Goal: Task Accomplishment & Management: Use online tool/utility

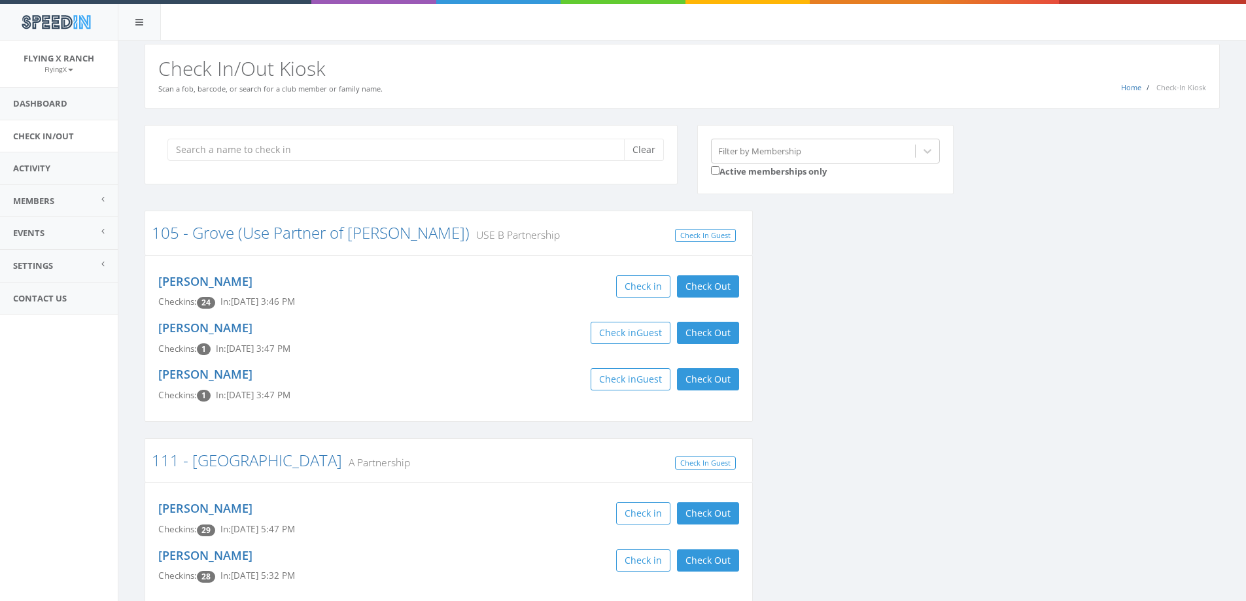
click at [322, 146] on input "search" at bounding box center [400, 150] width 466 height 22
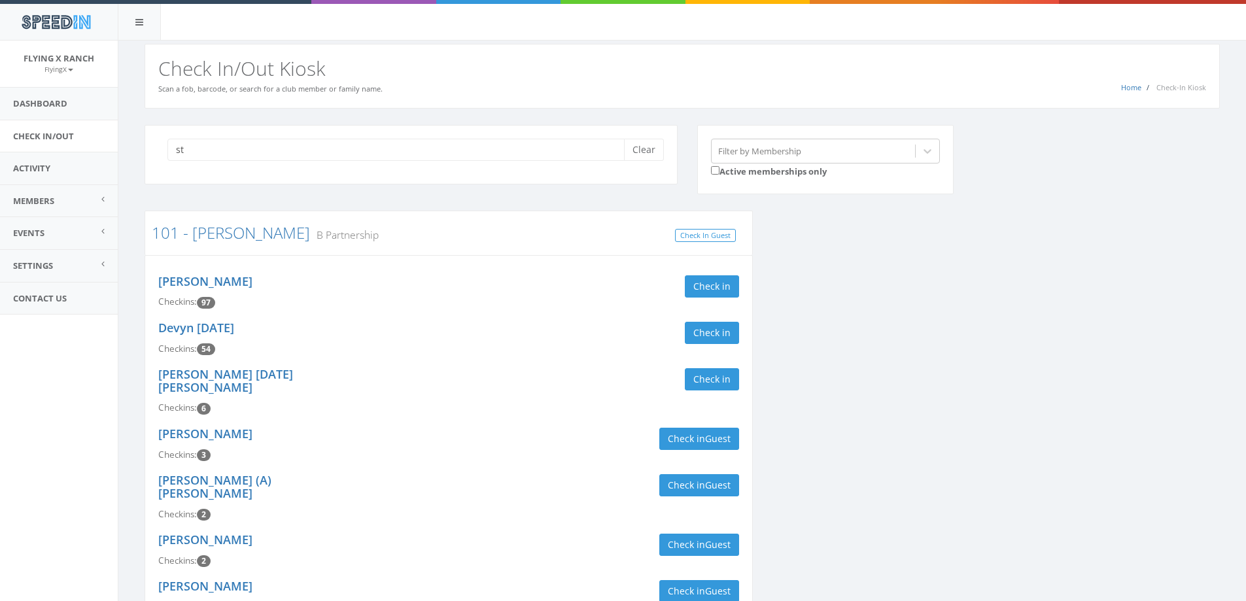
click at [248, 144] on input "st" at bounding box center [400, 150] width 466 height 22
click at [233, 147] on input "st [PERSON_NAME]" at bounding box center [400, 150] width 466 height 22
drag, startPoint x: 211, startPoint y: 154, endPoint x: 124, endPoint y: 162, distance: 87.9
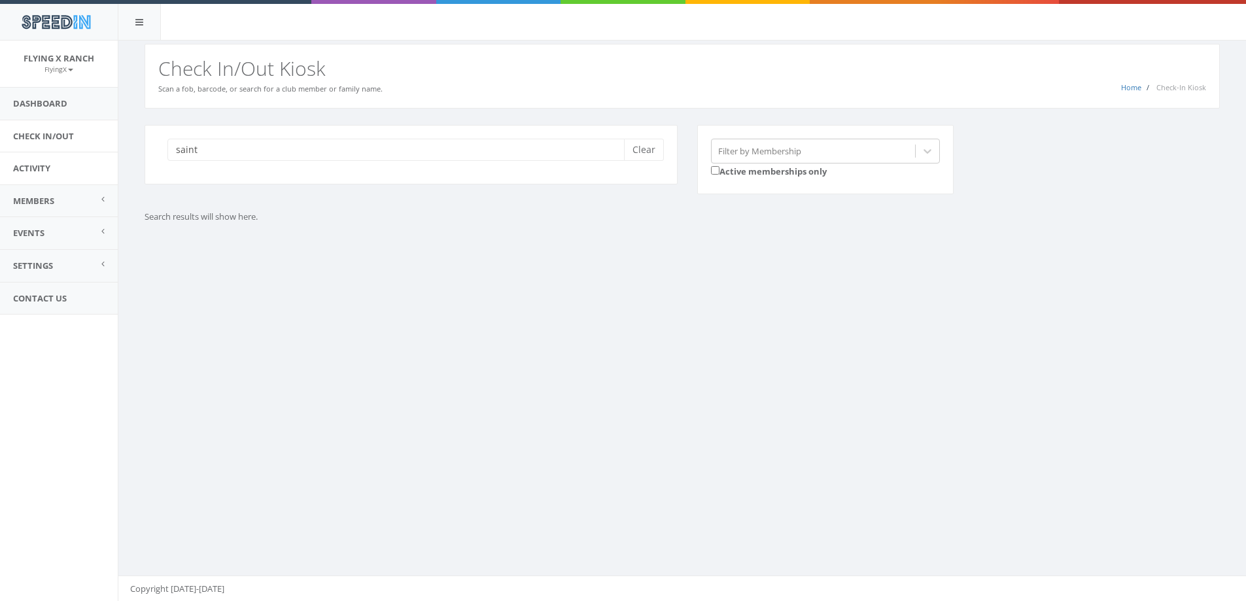
drag, startPoint x: 228, startPoint y: 147, endPoint x: 70, endPoint y: 167, distance: 159.5
click at [83, 171] on body "SpeedIn SpeedIn Flying X Ranch FlyingX My Profile Logout Dashboard Check In/Out…" at bounding box center [623, 300] width 1246 height 601
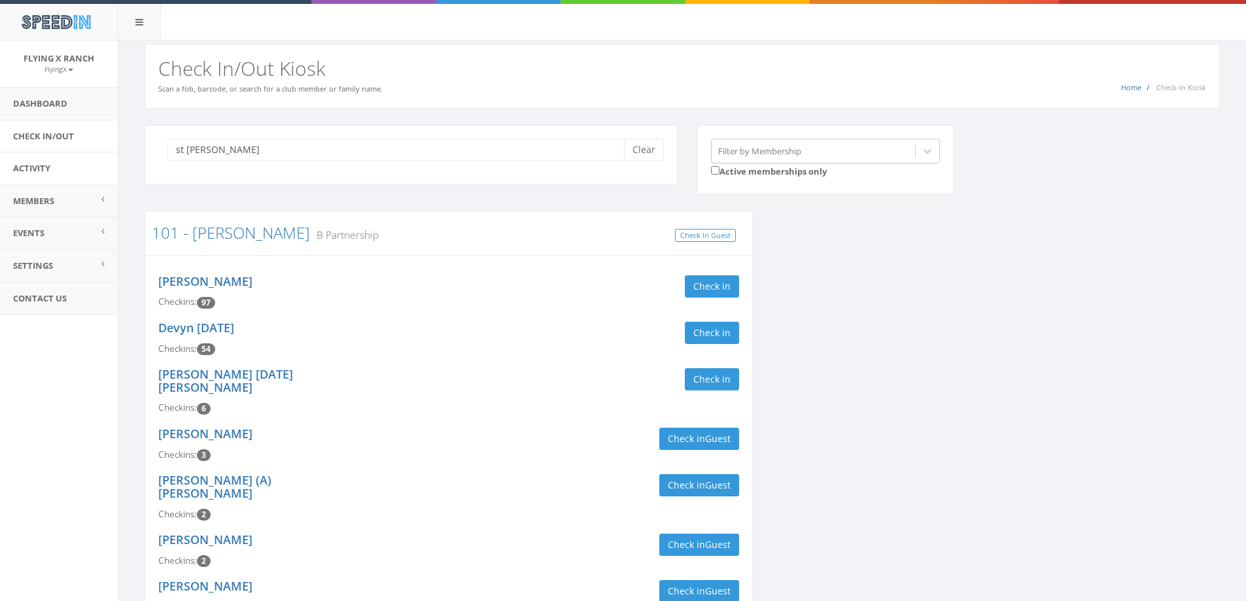
drag, startPoint x: 222, startPoint y: 152, endPoint x: 0, endPoint y: 159, distance: 221.8
click at [0, 165] on body "SpeedIn SpeedIn Flying X Ranch FlyingX My Profile Logout Dashboard Check In/Out…" at bounding box center [623, 300] width 1246 height 601
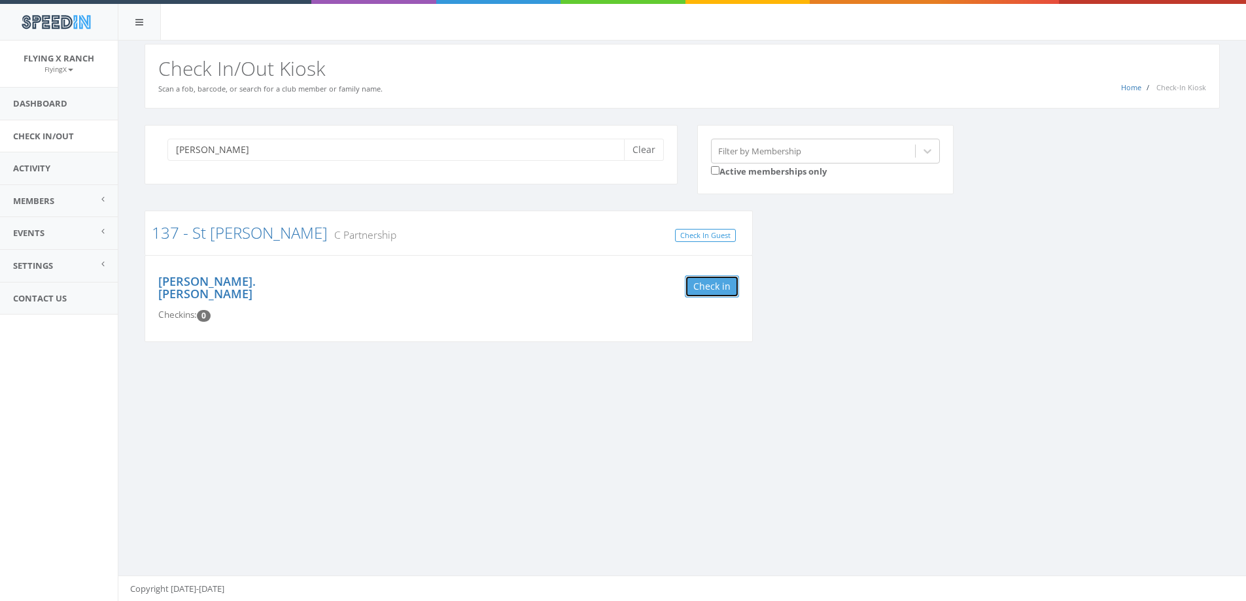
click at [712, 290] on button "Check in" at bounding box center [712, 286] width 54 height 22
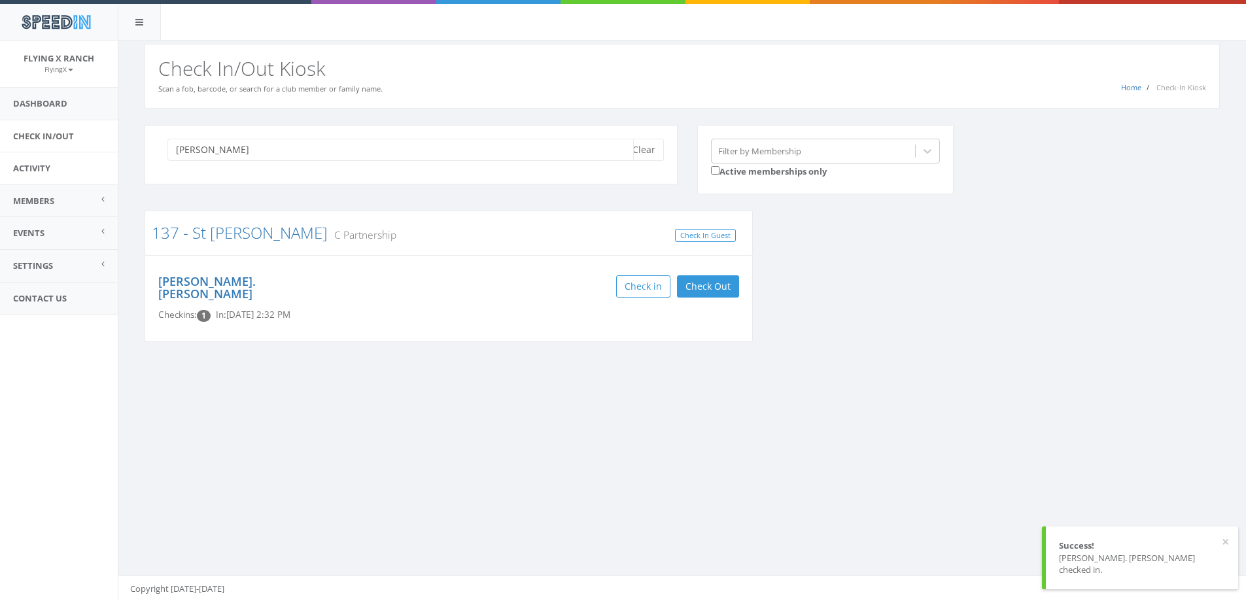
drag, startPoint x: 239, startPoint y: 148, endPoint x: 65, endPoint y: 158, distance: 173.5
click at [71, 158] on body "SpeedIn SpeedIn Flying X Ranch FlyingX My Profile Logout Dashboard Check In/Out…" at bounding box center [623, 300] width 1246 height 601
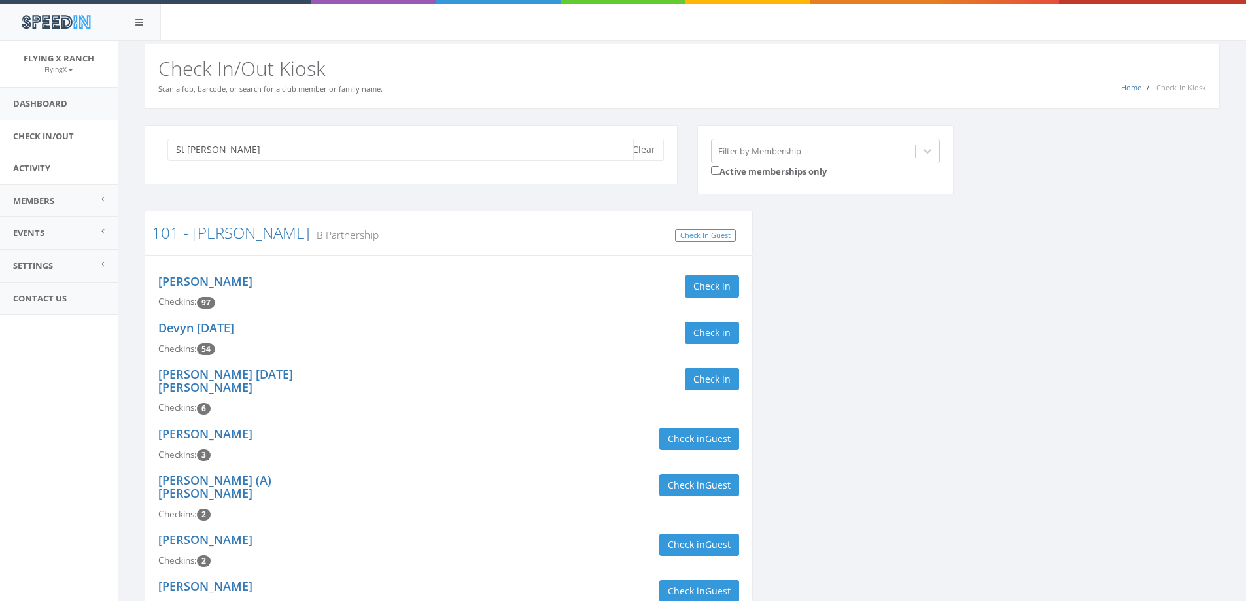
drag, startPoint x: 240, startPoint y: 154, endPoint x: 0, endPoint y: 156, distance: 240.0
click at [0, 156] on body "SpeedIn SpeedIn Flying X Ranch FlyingX My Profile Logout Dashboard Check In/Out…" at bounding box center [623, 300] width 1246 height 601
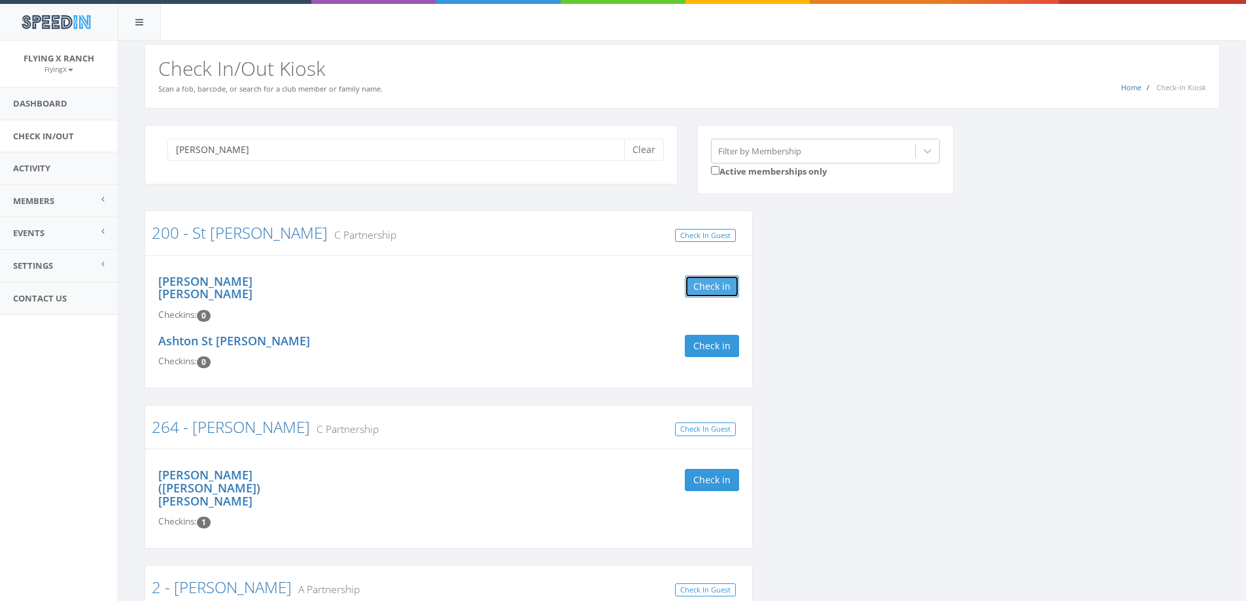
click at [709, 288] on button "Check in" at bounding box center [712, 286] width 54 height 22
drag, startPoint x: 241, startPoint y: 155, endPoint x: 0, endPoint y: 156, distance: 241.3
click at [0, 156] on body "SpeedIn SpeedIn Flying X Ranch FlyingX My Profile Logout Dashboard Check In/Out…" at bounding box center [623, 300] width 1246 height 601
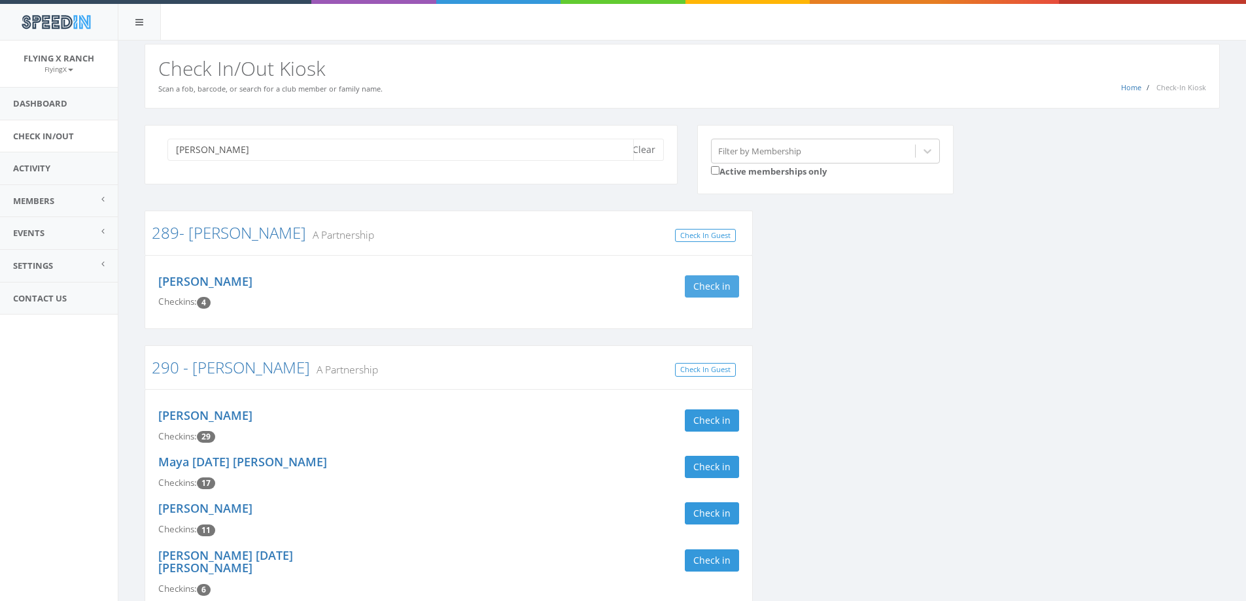
type input "[PERSON_NAME]"
click at [713, 290] on button "Check in" at bounding box center [712, 286] width 54 height 22
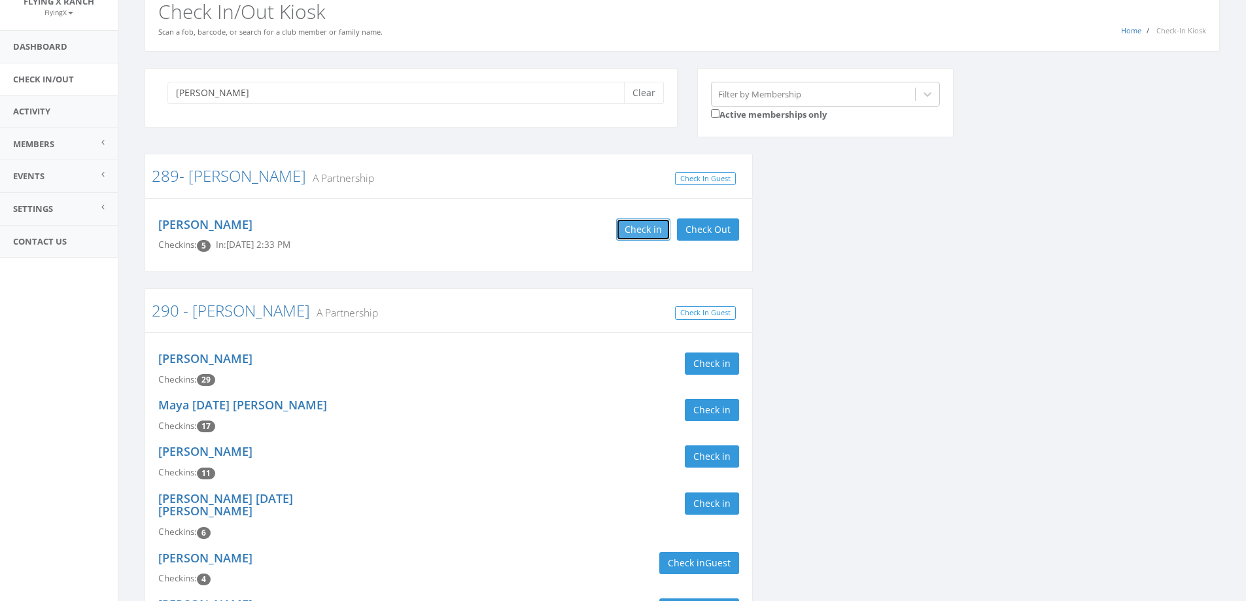
scroll to position [131, 0]
